Goal: Information Seeking & Learning: Learn about a topic

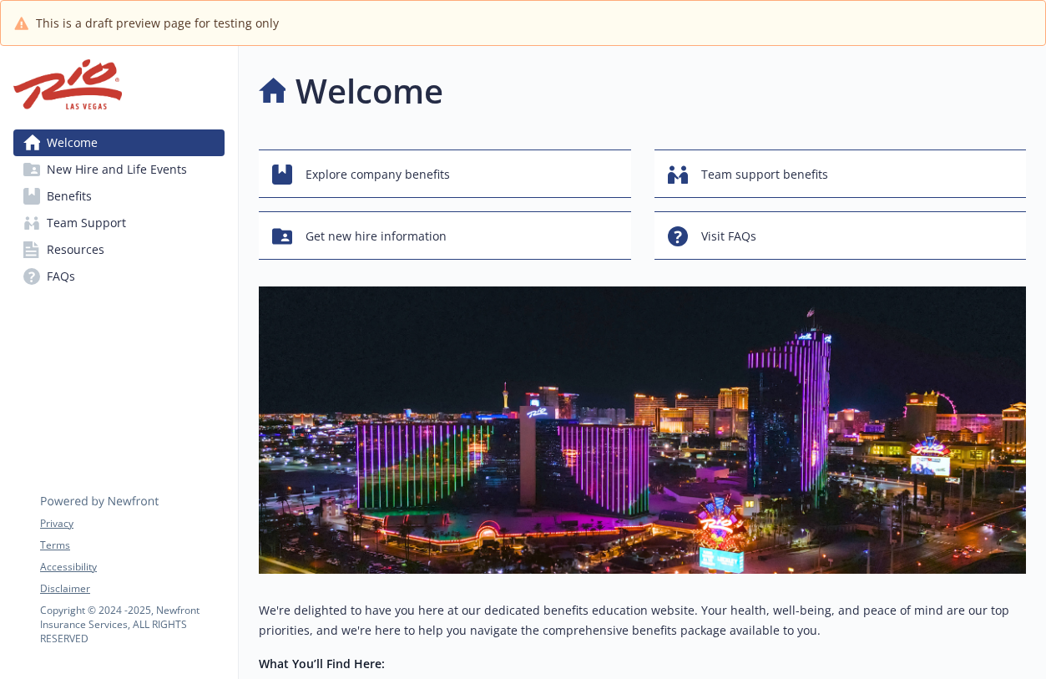
click at [104, 236] on span "Team Support" at bounding box center [86, 223] width 79 height 27
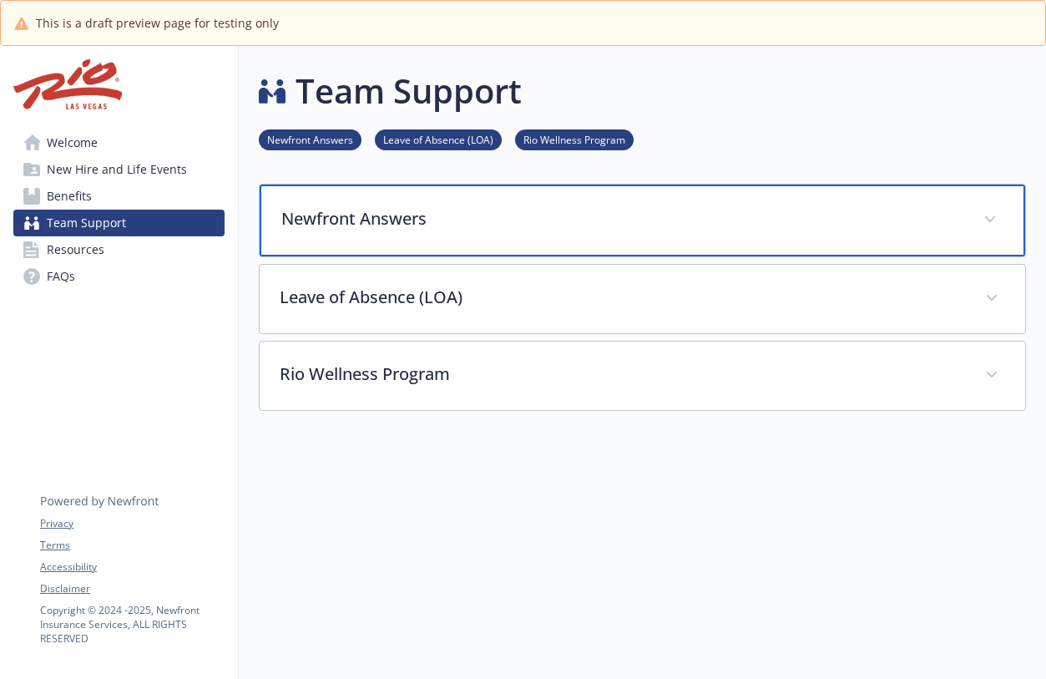
click at [449, 231] on p "Newfront Answers" at bounding box center [622, 218] width 682 height 25
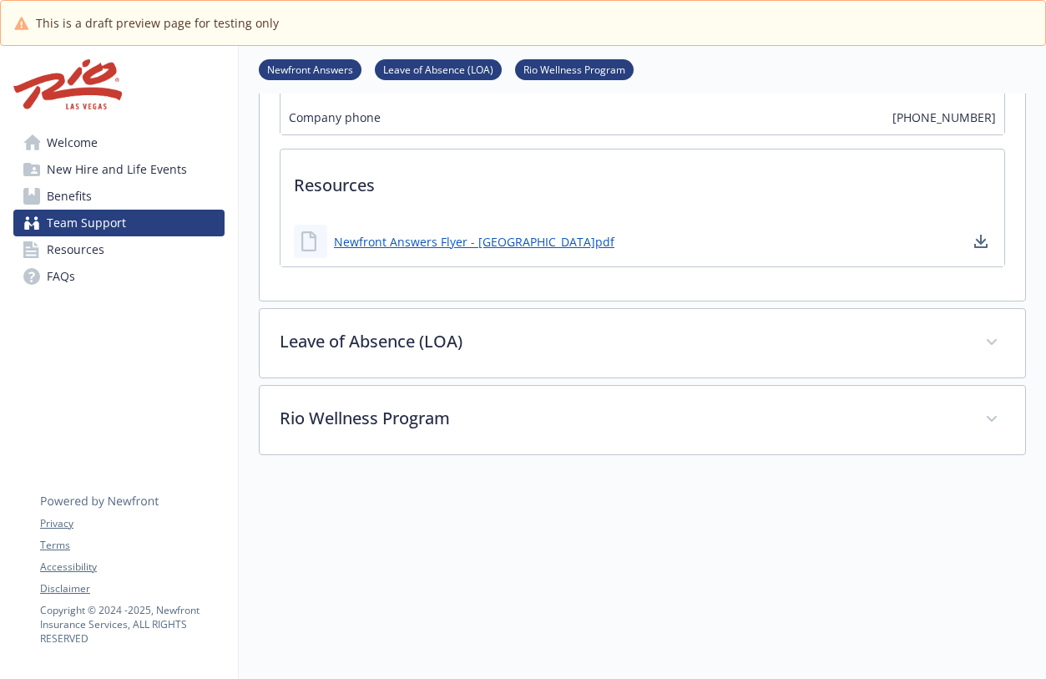
scroll to position [417, 0]
click at [135, 183] on span "New Hire and Life Events" at bounding box center [117, 169] width 140 height 27
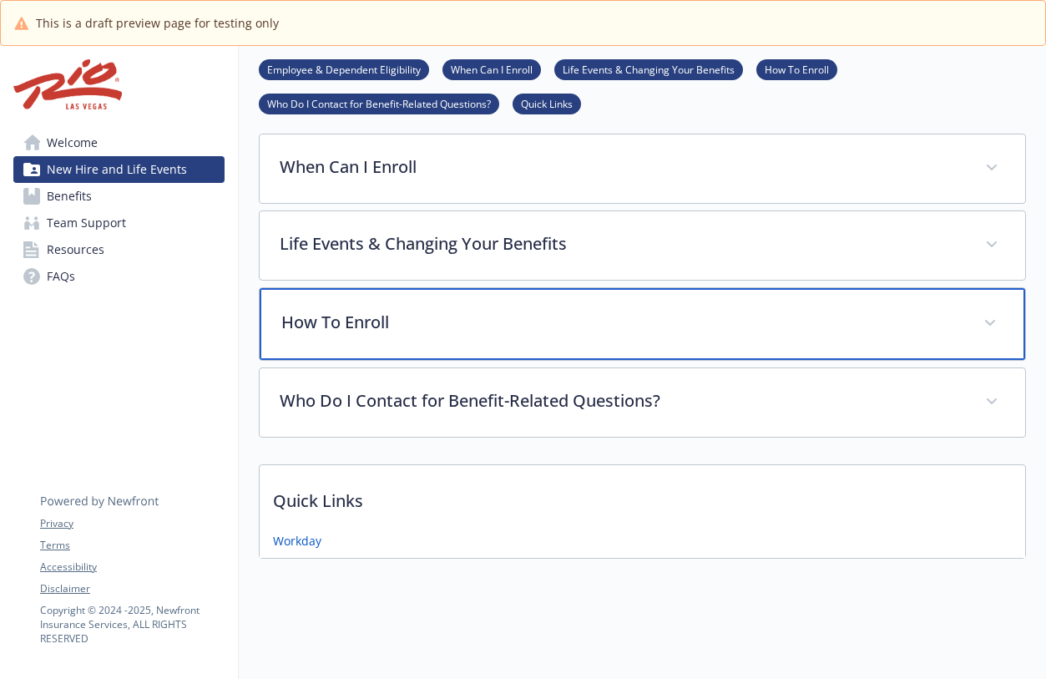
scroll to position [316, 0]
click at [407, 288] on div "How To Enroll" at bounding box center [642, 324] width 765 height 72
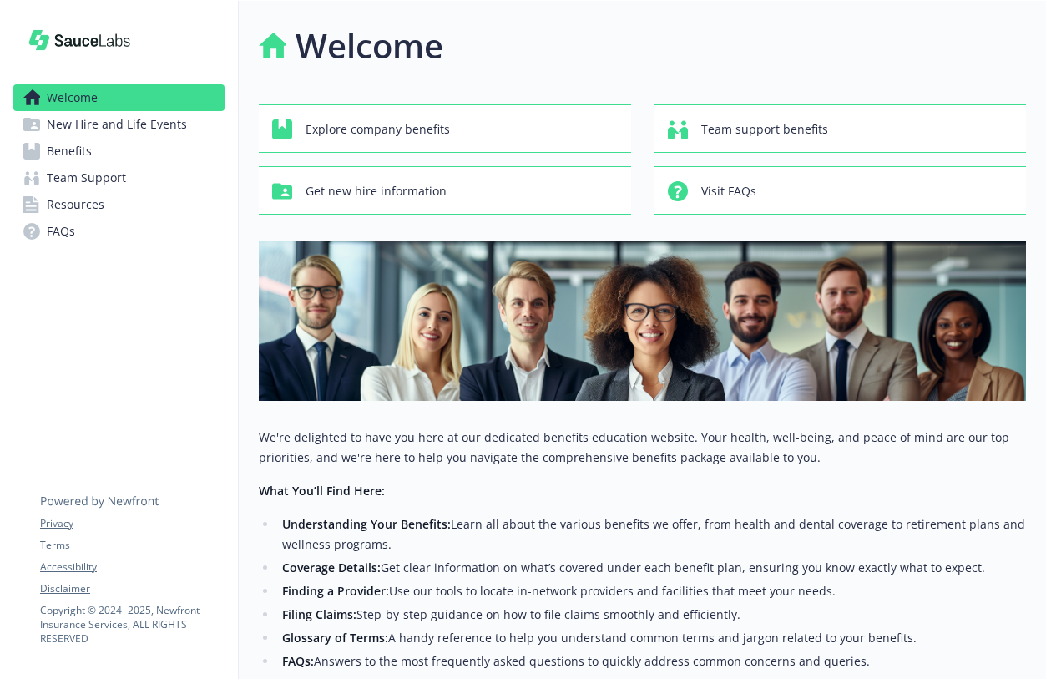
click at [588, 71] on div "Welcome" at bounding box center [642, 46] width 767 height 50
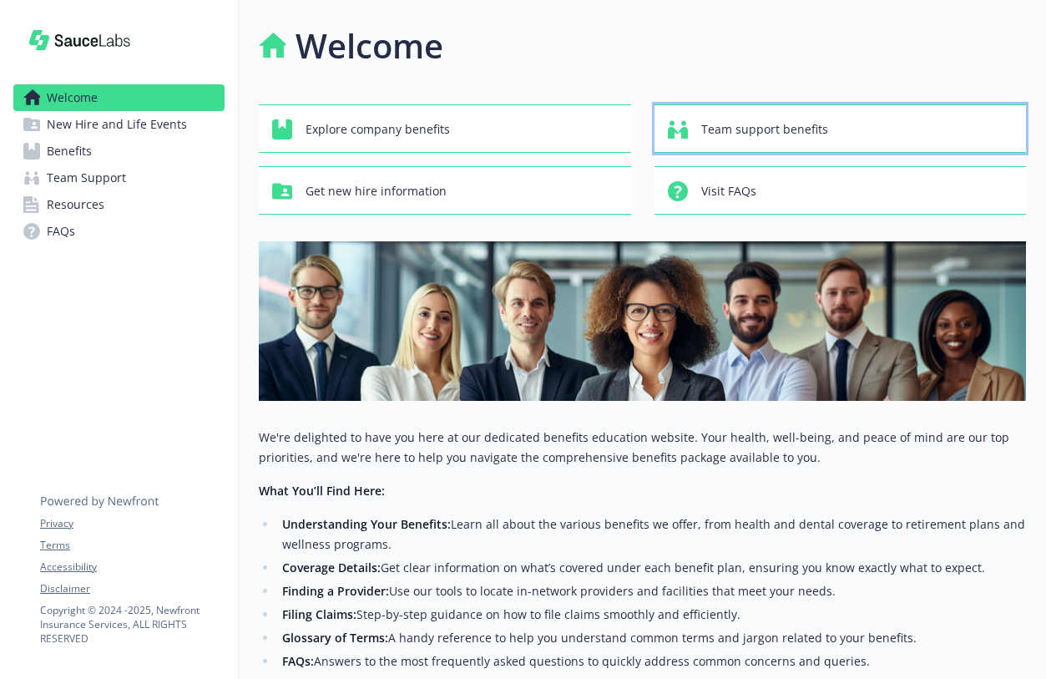
click at [775, 134] on span "Team support benefits" at bounding box center [764, 130] width 127 height 32
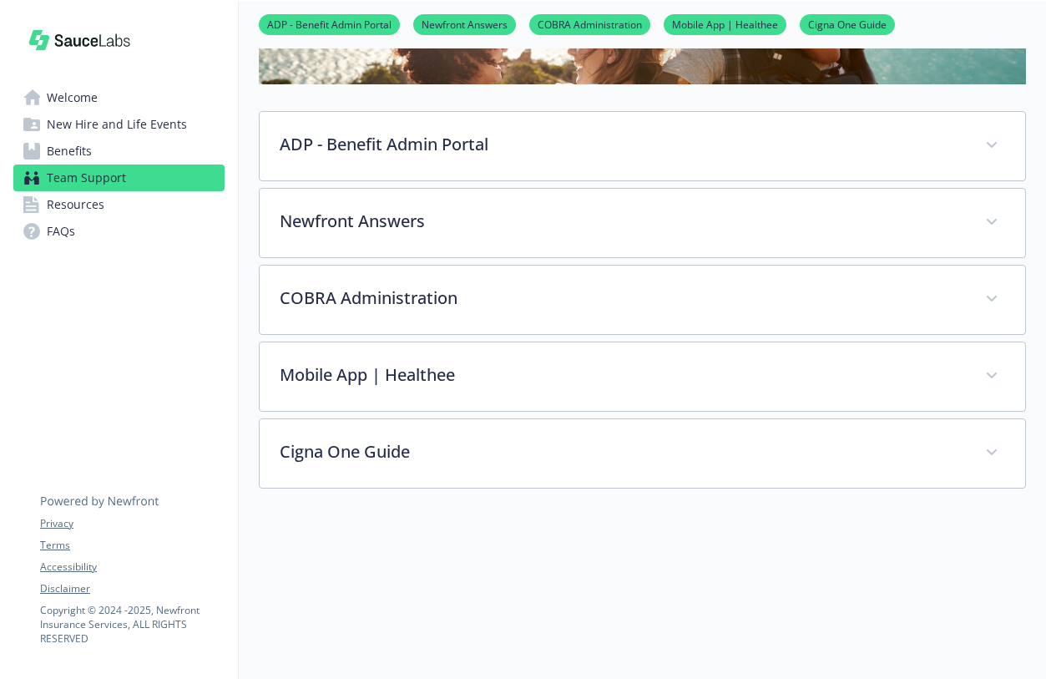
scroll to position [250, 0]
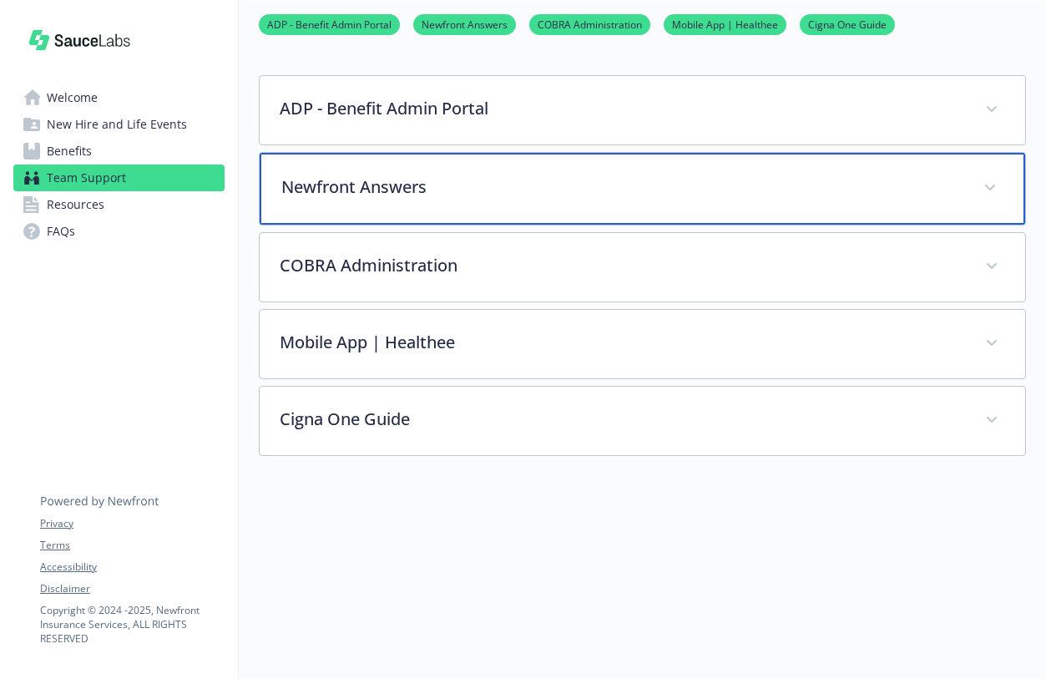
click at [670, 199] on p "Newfront Answers" at bounding box center [622, 186] width 682 height 25
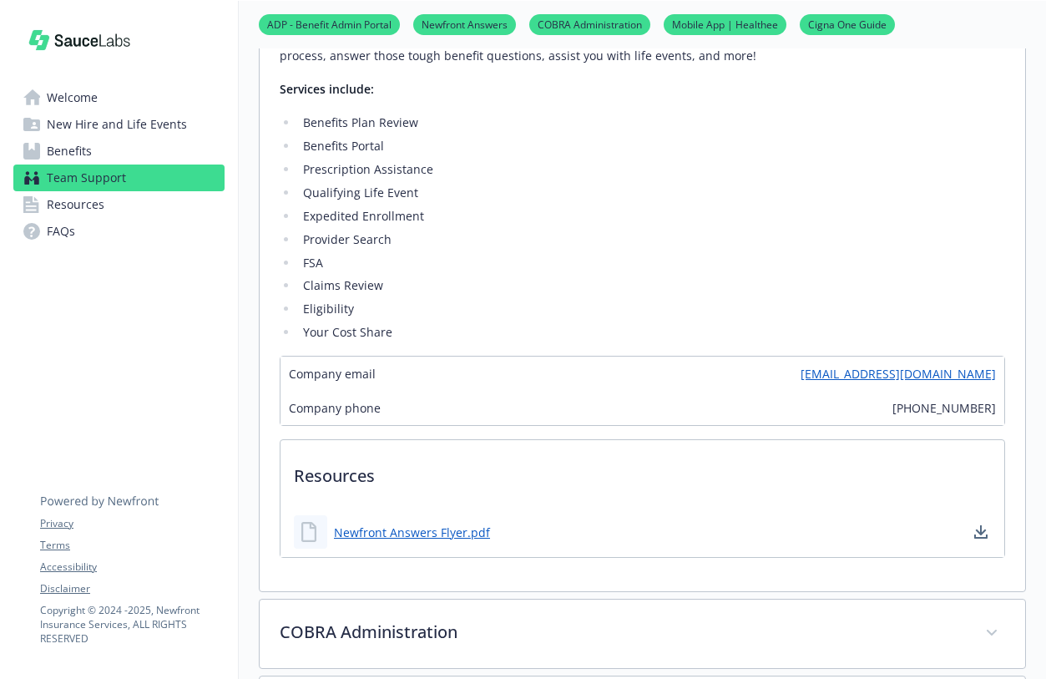
scroll to position [835, 0]
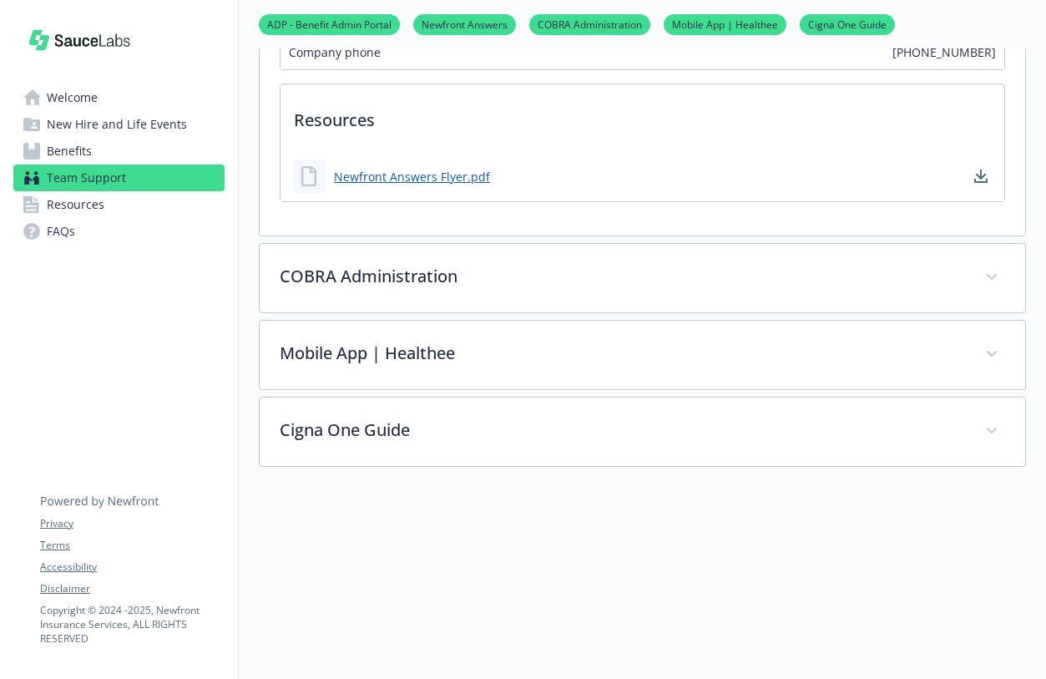
click at [87, 138] on span "New Hire and Life Events" at bounding box center [117, 124] width 140 height 27
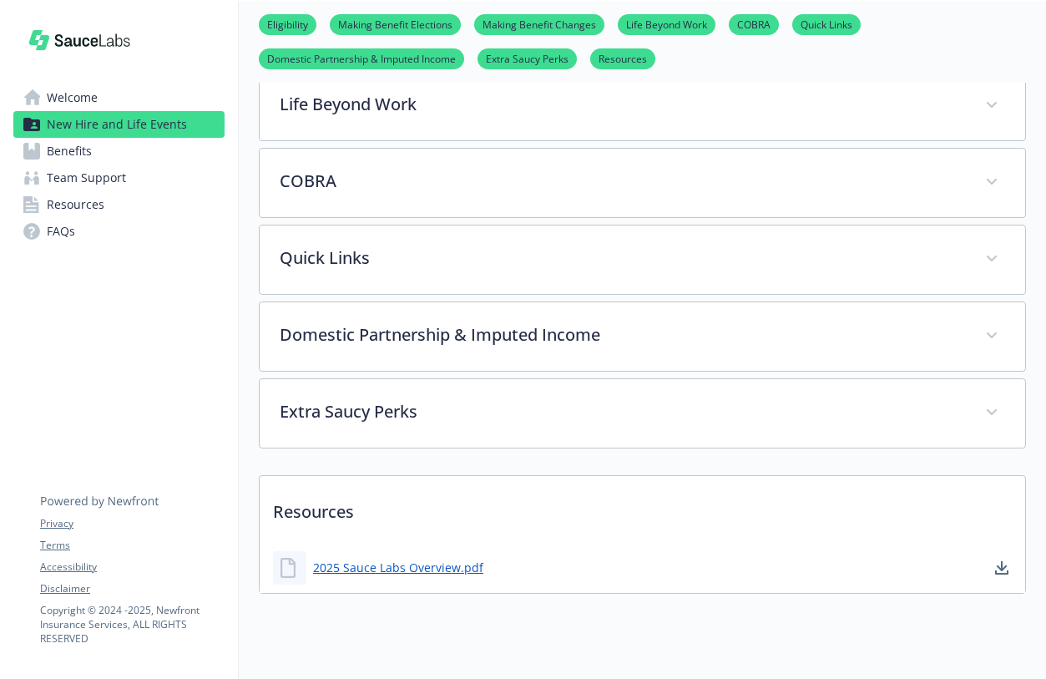
scroll to position [957, 0]
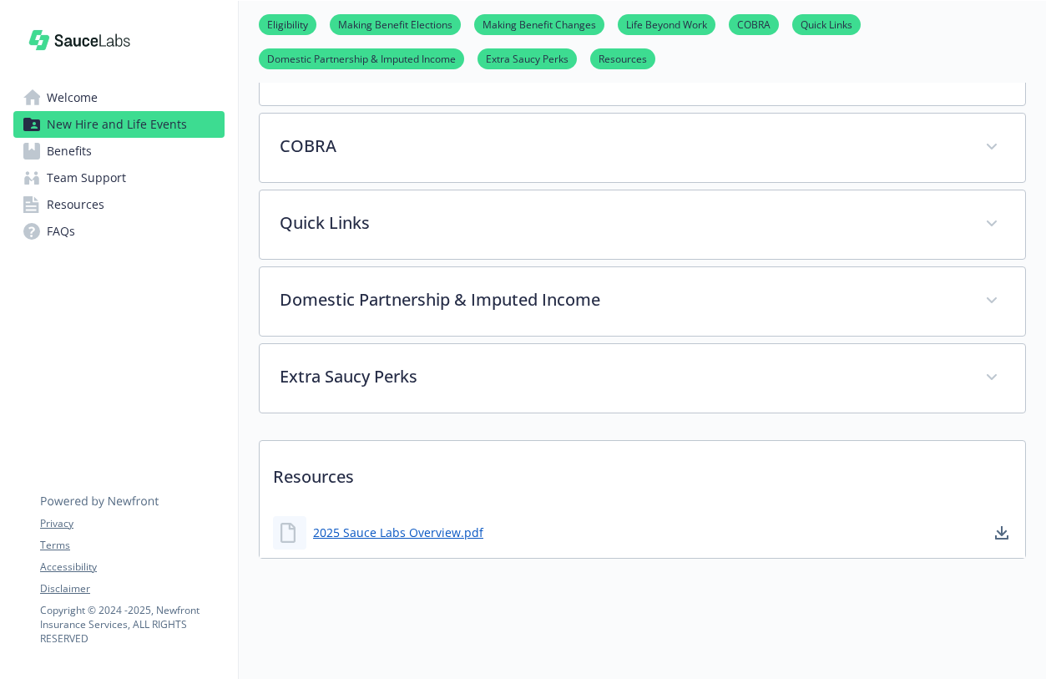
click at [598, 29] on link "Making Benefit Changes" at bounding box center [539, 24] width 130 height 16
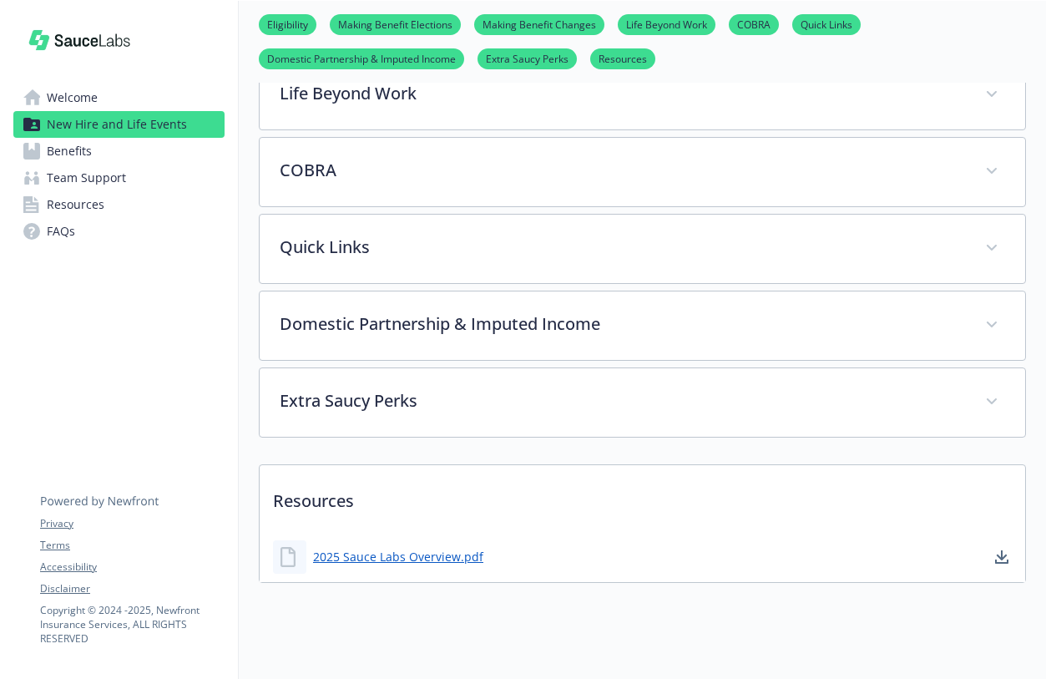
scroll to position [748, 13]
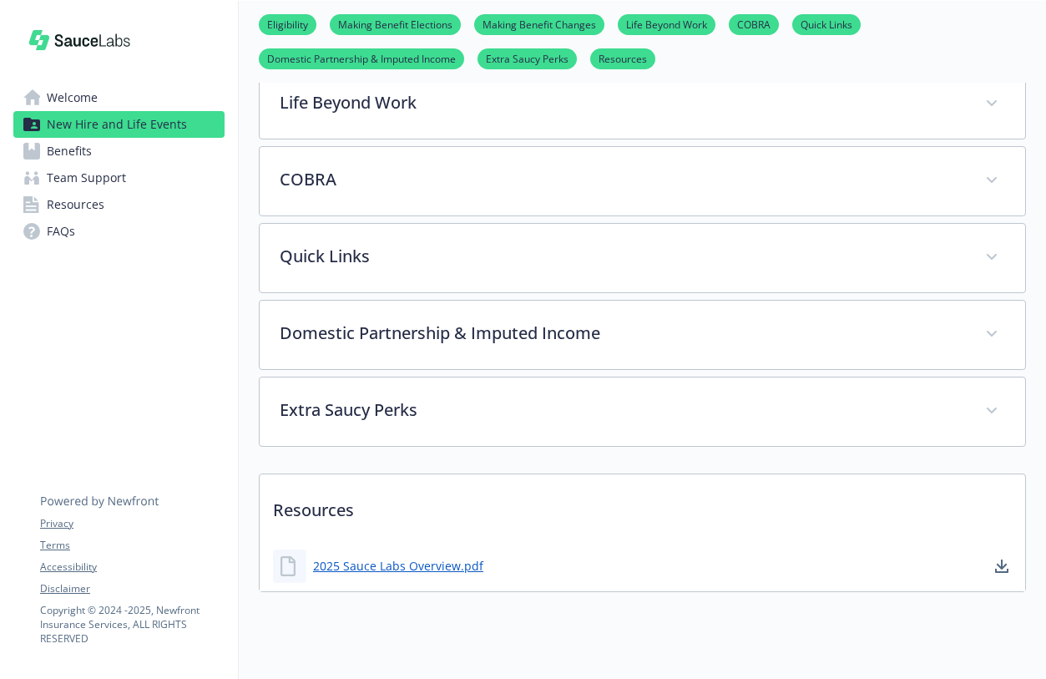
click at [740, 37] on p "Making Benefit Changes" at bounding box center [622, 24] width 682 height 25
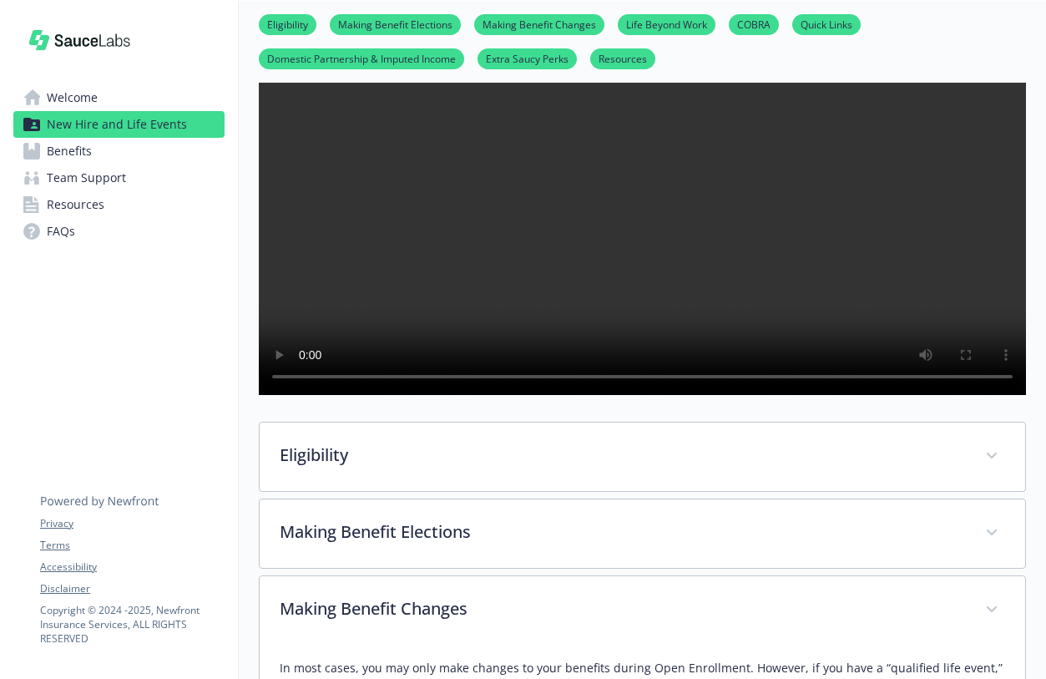
scroll to position [250, 13]
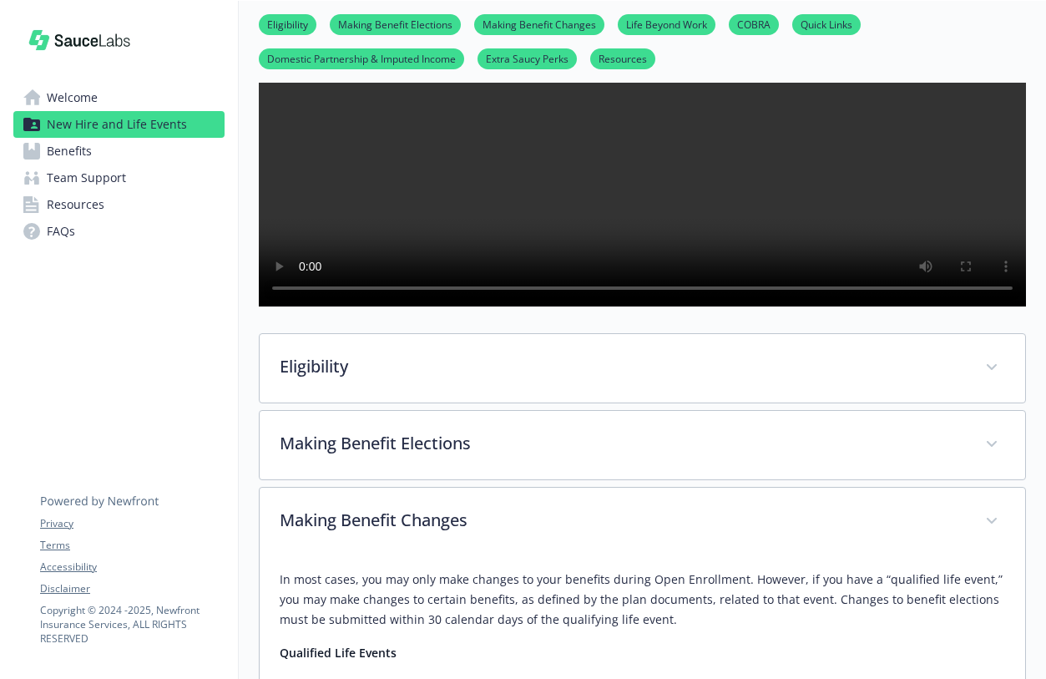
click at [67, 164] on span "Benefits" at bounding box center [69, 151] width 45 height 27
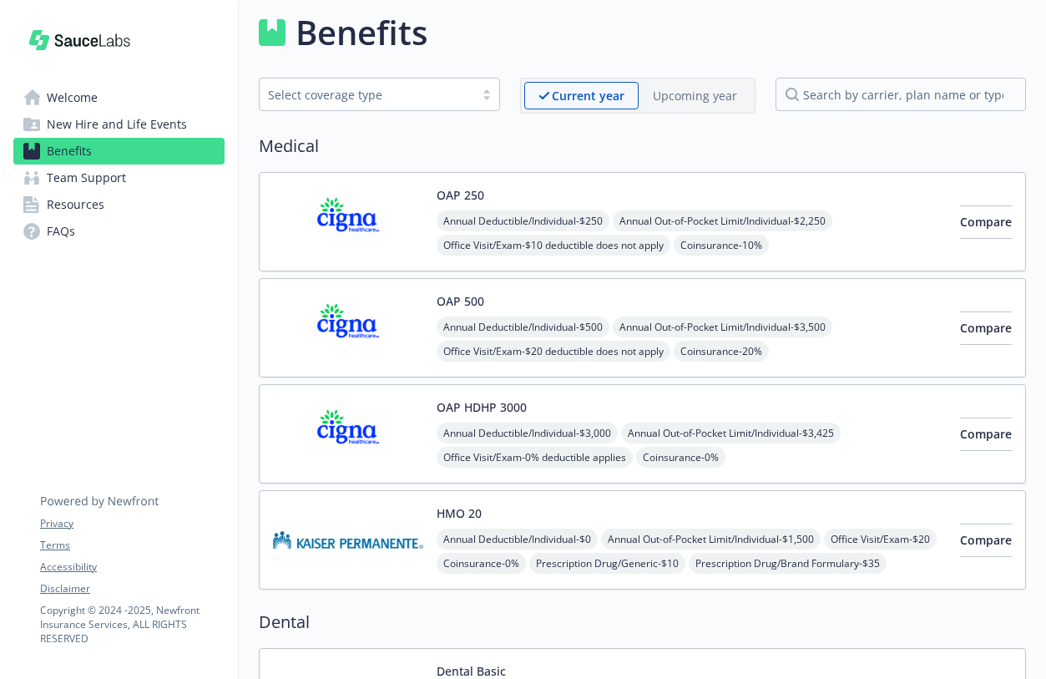
scroll to position [250, 13]
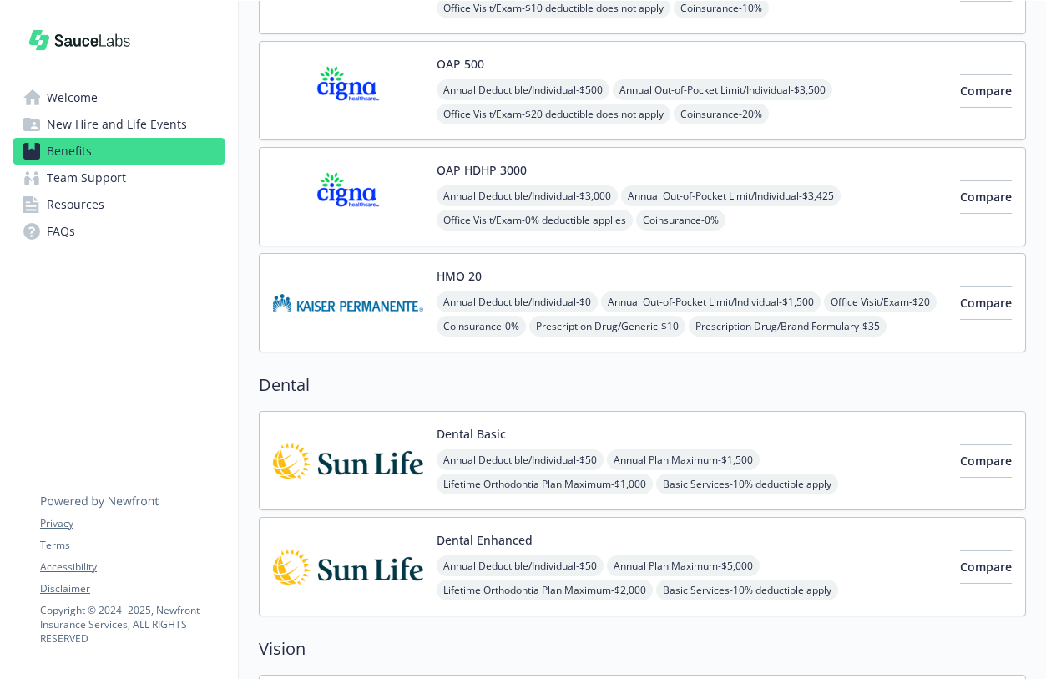
click at [68, 245] on span "FAQs" at bounding box center [61, 231] width 28 height 27
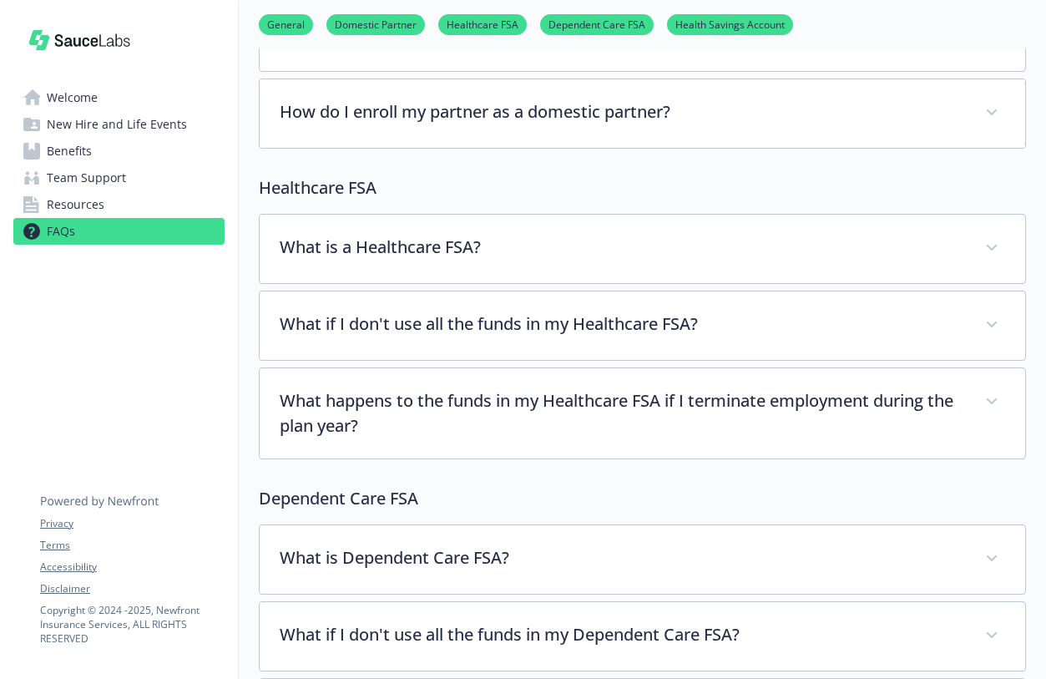
scroll to position [751, 13]
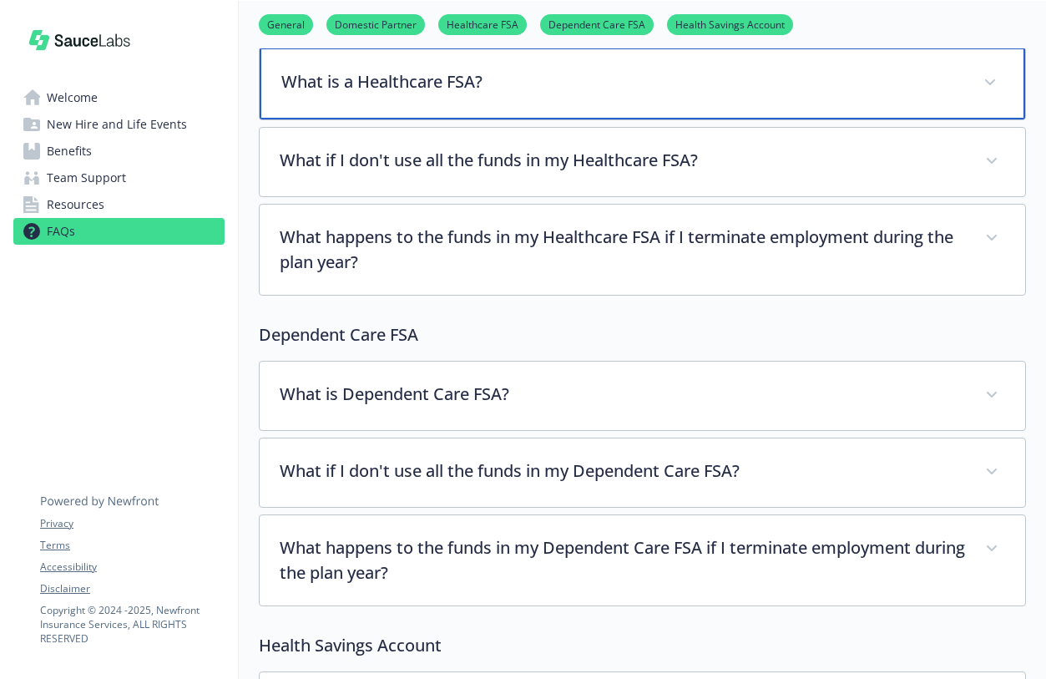
click at [722, 119] on div "What is a Healthcare FSA?" at bounding box center [642, 84] width 765 height 72
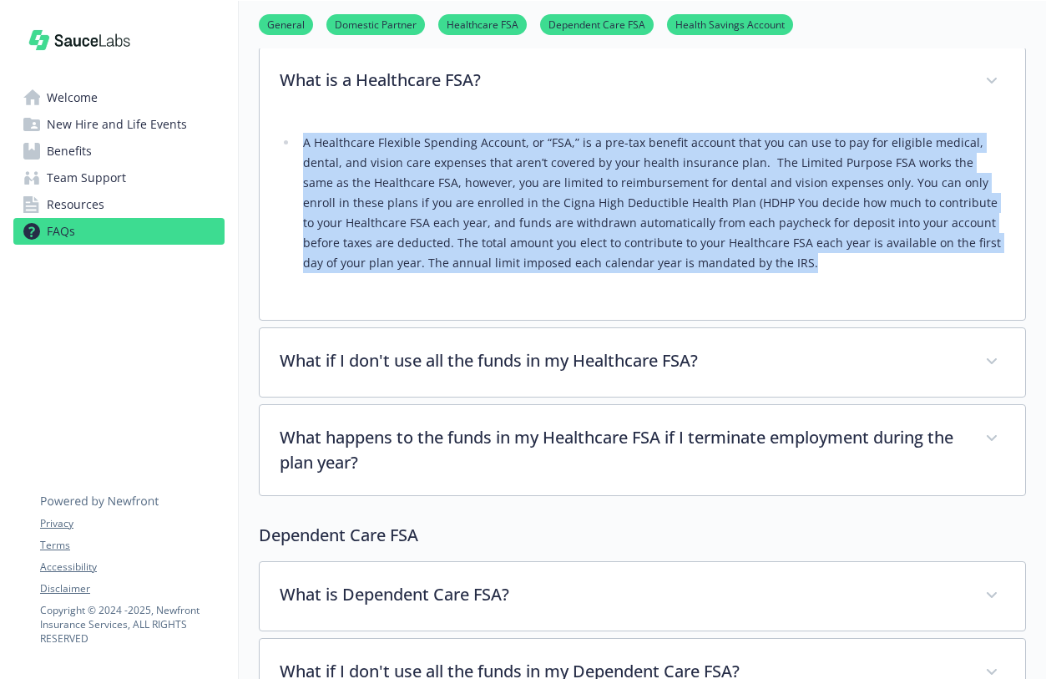
drag, startPoint x: 301, startPoint y: 295, endPoint x: 665, endPoint y: 519, distance: 427.2
click at [665, 300] on div "A Healthcare Flexible Spending Account, or “FSA,” is a pre-tax benefit account …" at bounding box center [642, 208] width 725 height 184
copy li "A Healthcare Flexible Spending Account, or “FSA,” is a pre-tax benefit account …"
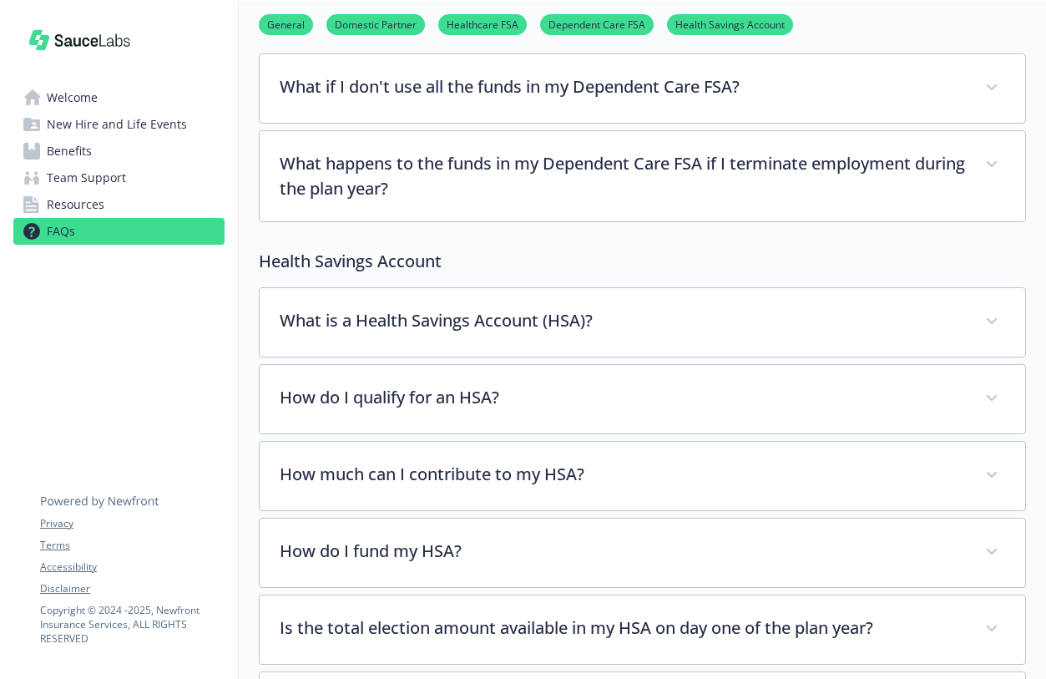
scroll to position [1169, 13]
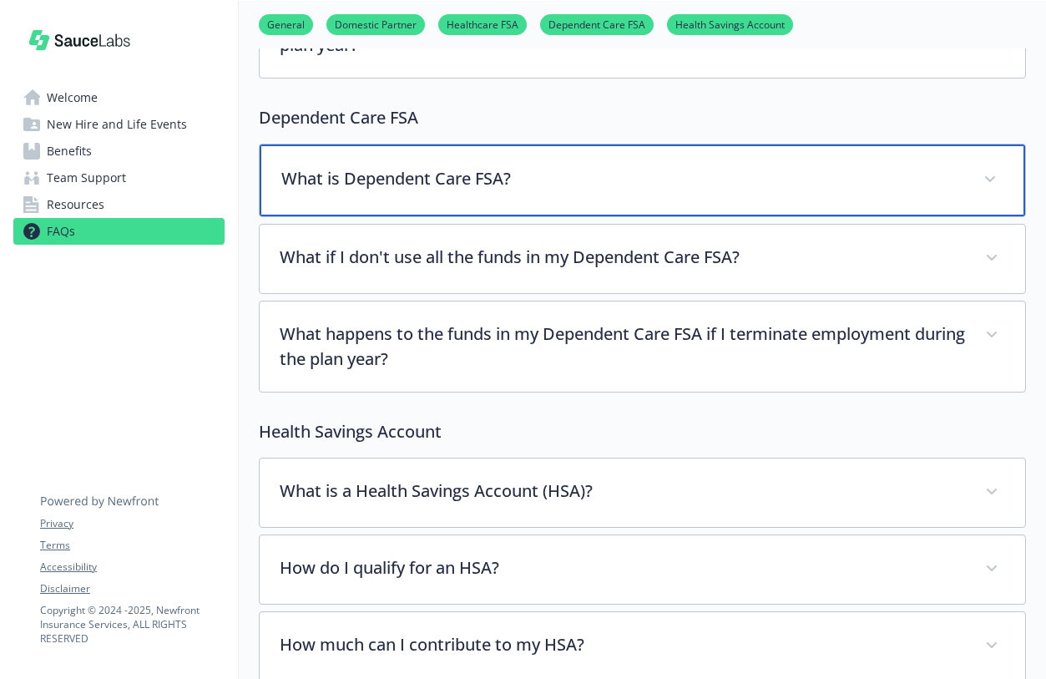
click at [745, 191] on p "What is Dependent Care FSA?" at bounding box center [622, 178] width 682 height 25
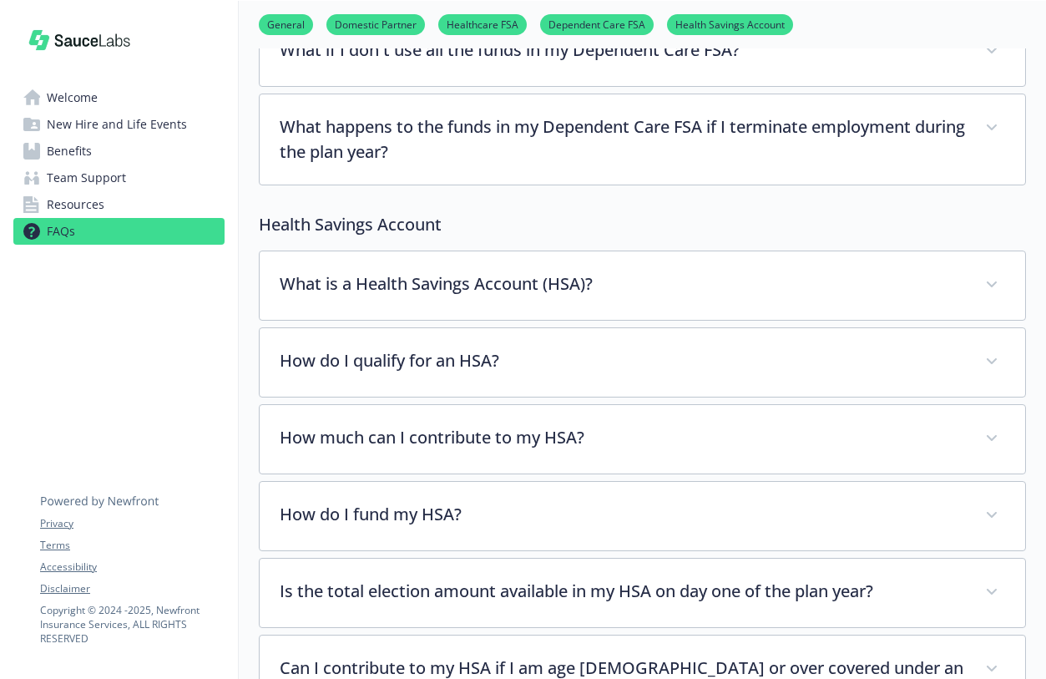
scroll to position [1586, 13]
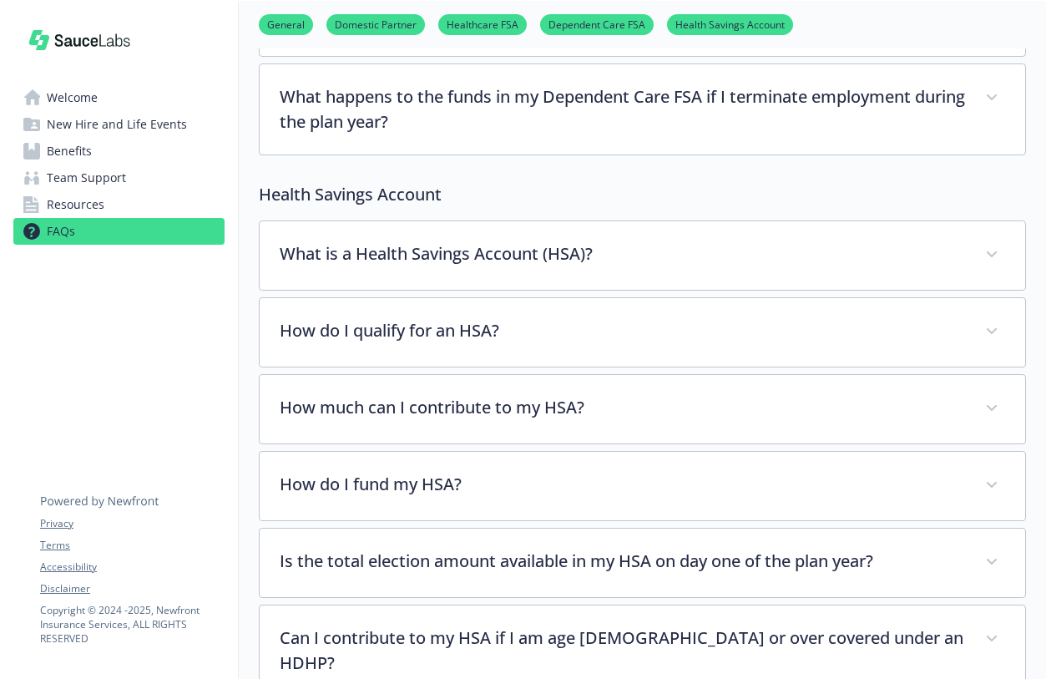
drag, startPoint x: 301, startPoint y: 136, endPoint x: 818, endPoint y: 267, distance: 533.0
copy li "A Dependent Care Flexible Spending Account, or “FSA,” is a pre-tax benefit acco…"
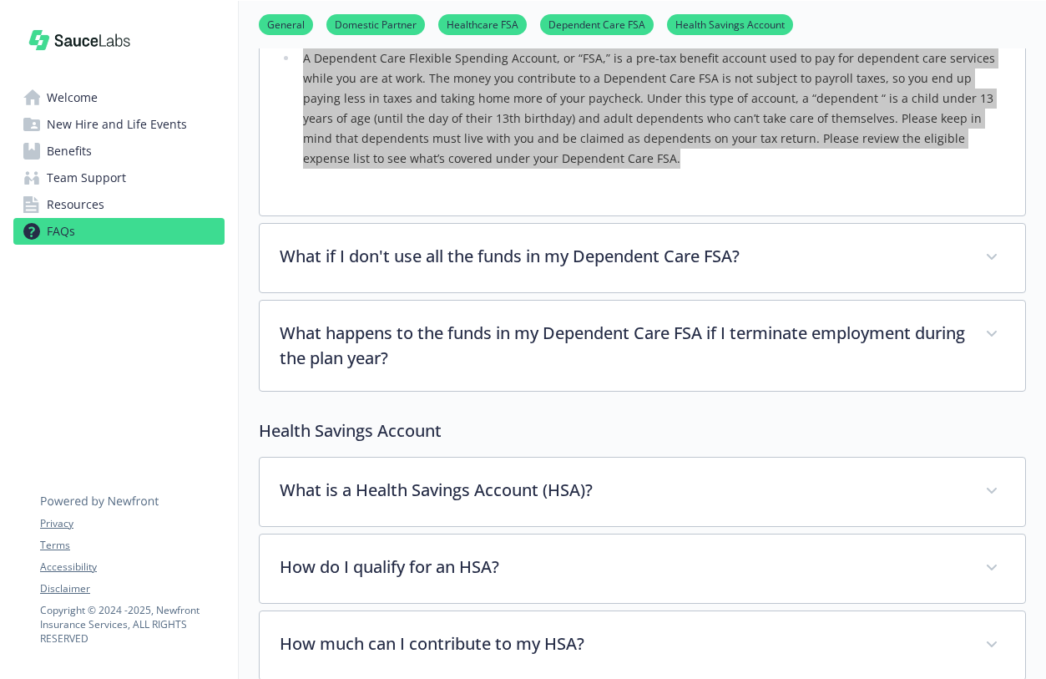
scroll to position [999, 13]
